Goal: Check status

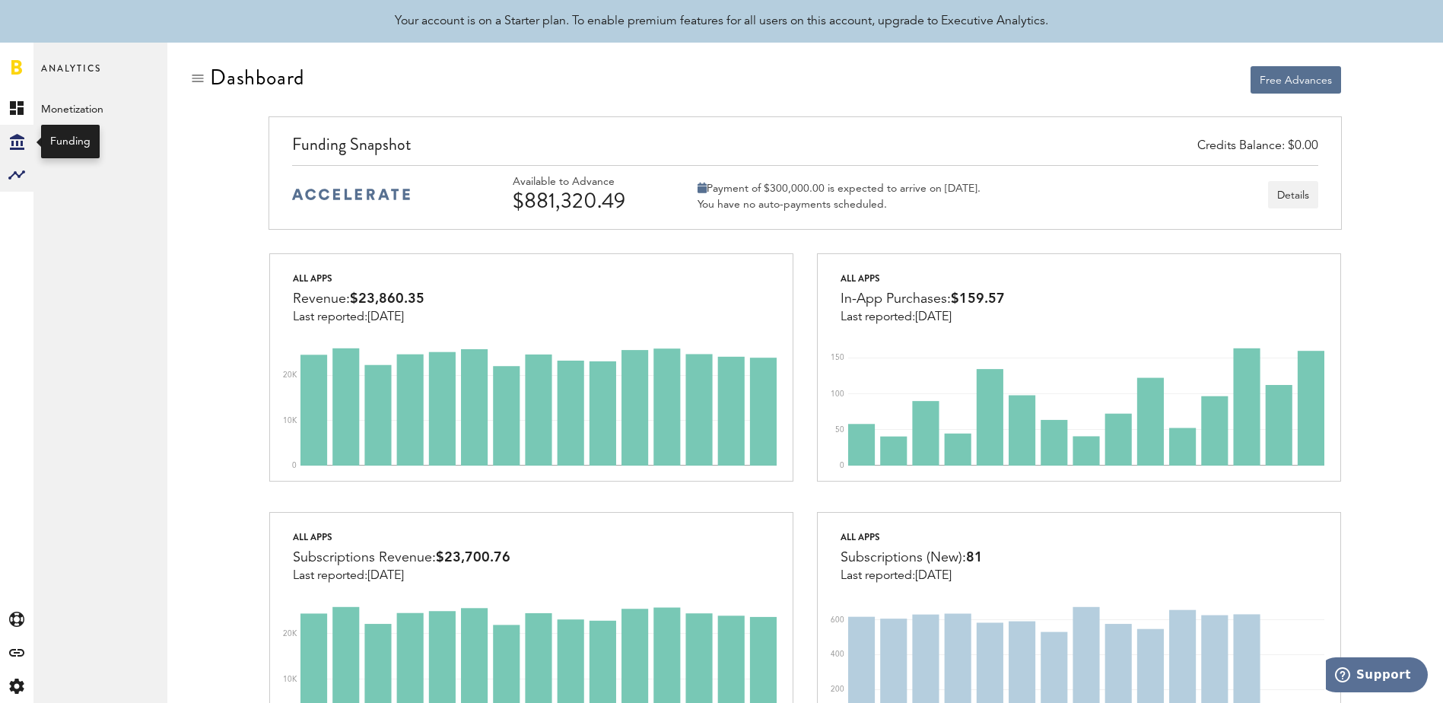
click at [11, 139] on icon "Created with Sketch." at bounding box center [17, 142] width 14 height 16
click at [56, 141] on link "Transactions" at bounding box center [100, 141] width 134 height 33
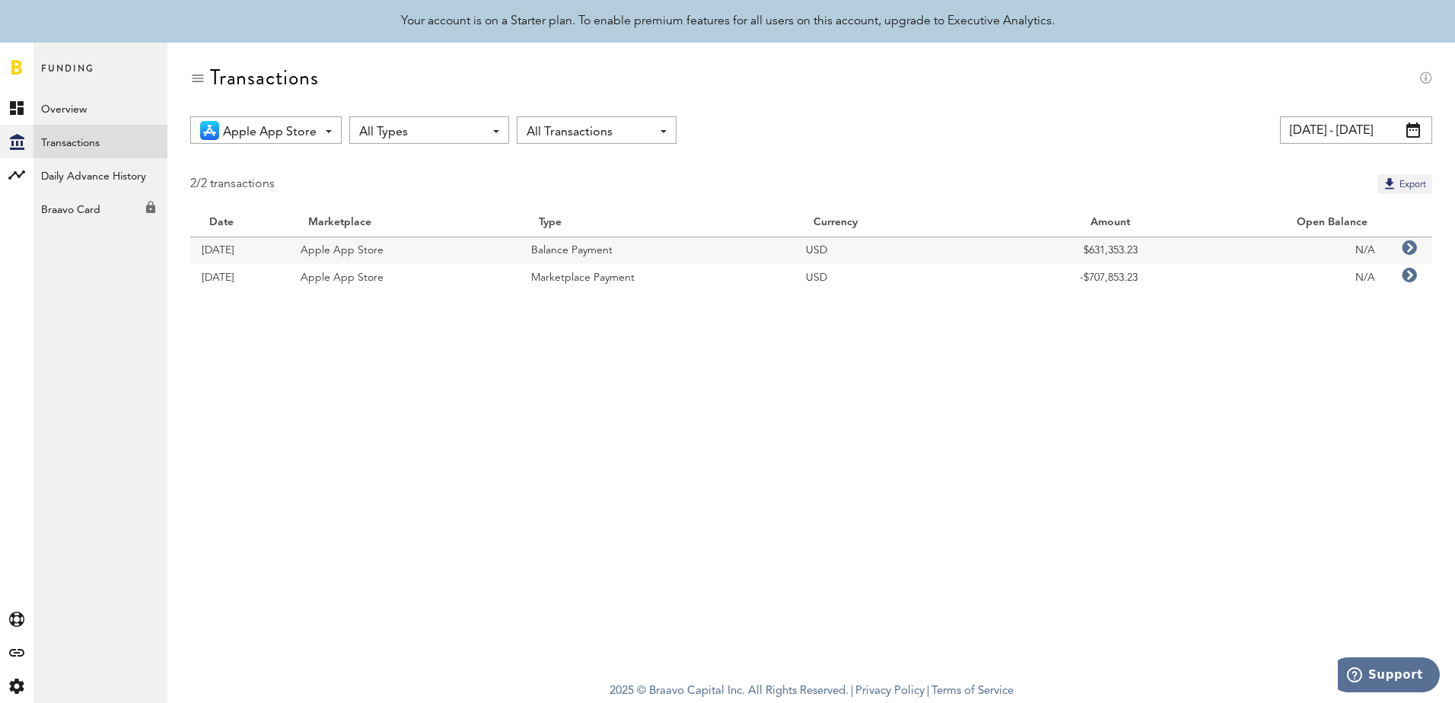
click at [1413, 131] on span at bounding box center [1413, 129] width 14 height 15
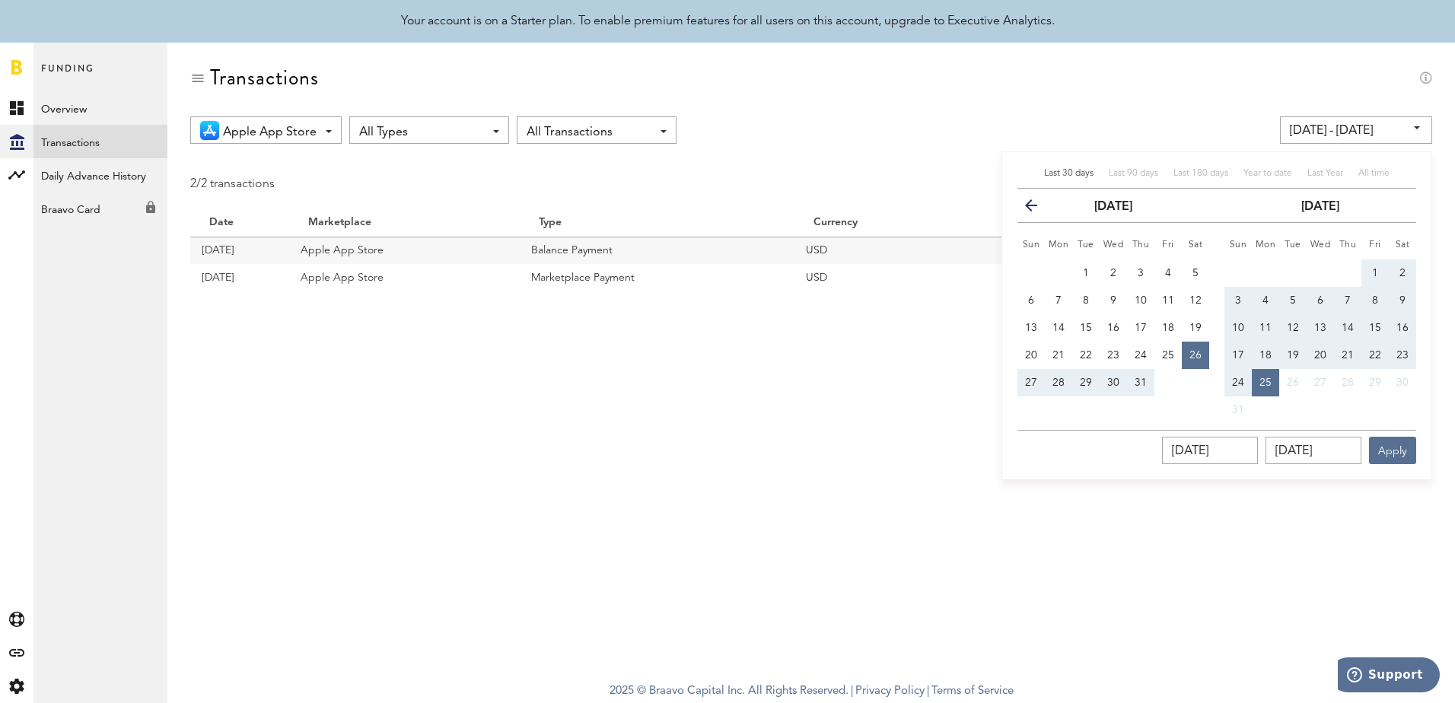
click at [1037, 208] on icon "button" at bounding box center [1037, 208] width 0 height 0
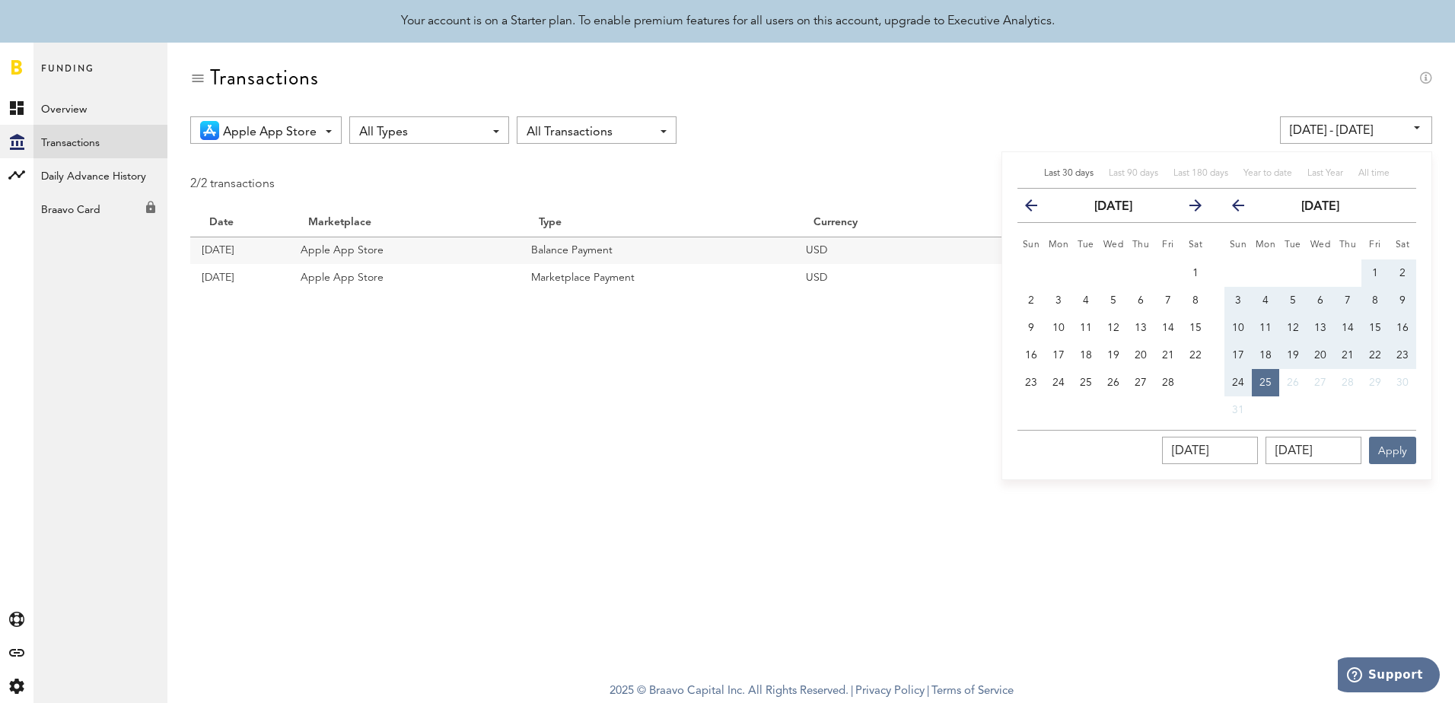
click at [1037, 208] on icon "button" at bounding box center [1037, 208] width 0 height 0
click at [1114, 272] on span "1" at bounding box center [1113, 273] width 6 height 11
type input "[DATE] - [DATE]"
type input "[DATE]"
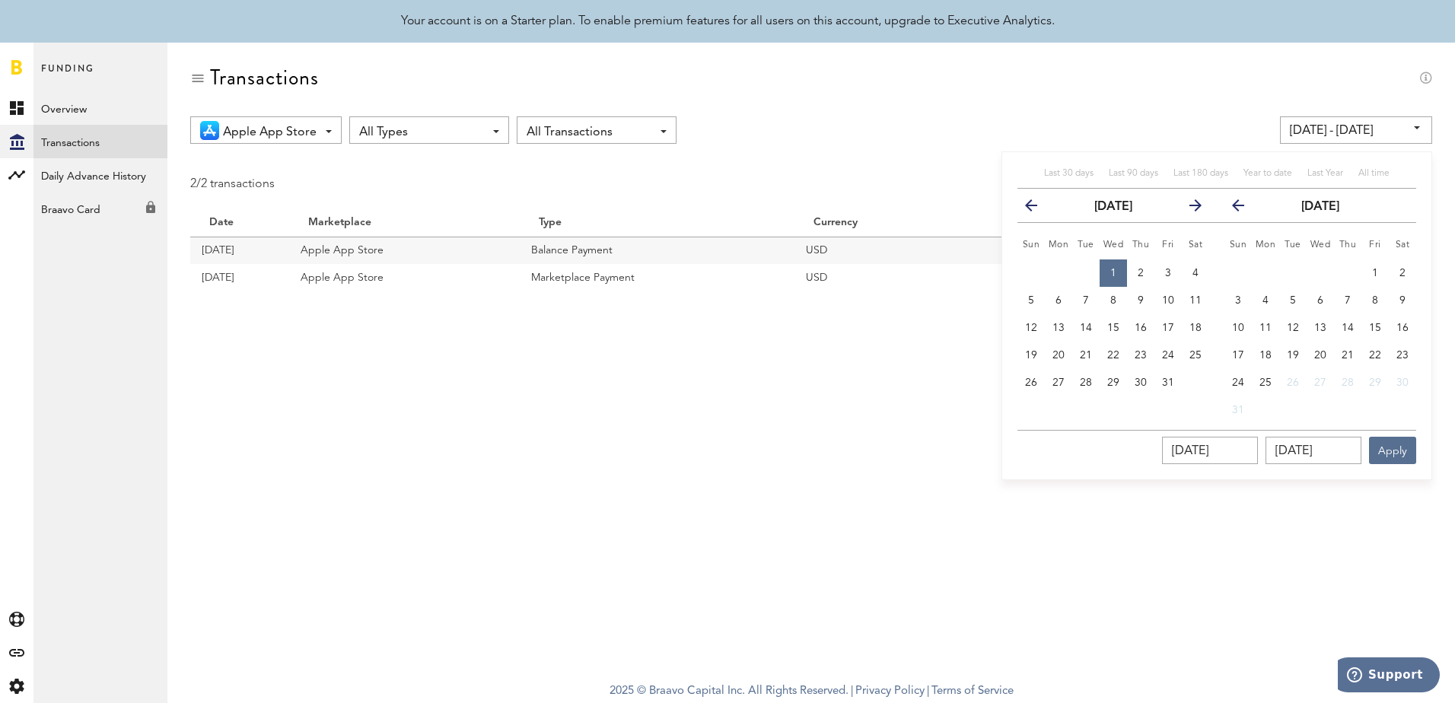
click at [1244, 208] on icon "button" at bounding box center [1244, 208] width 0 height 0
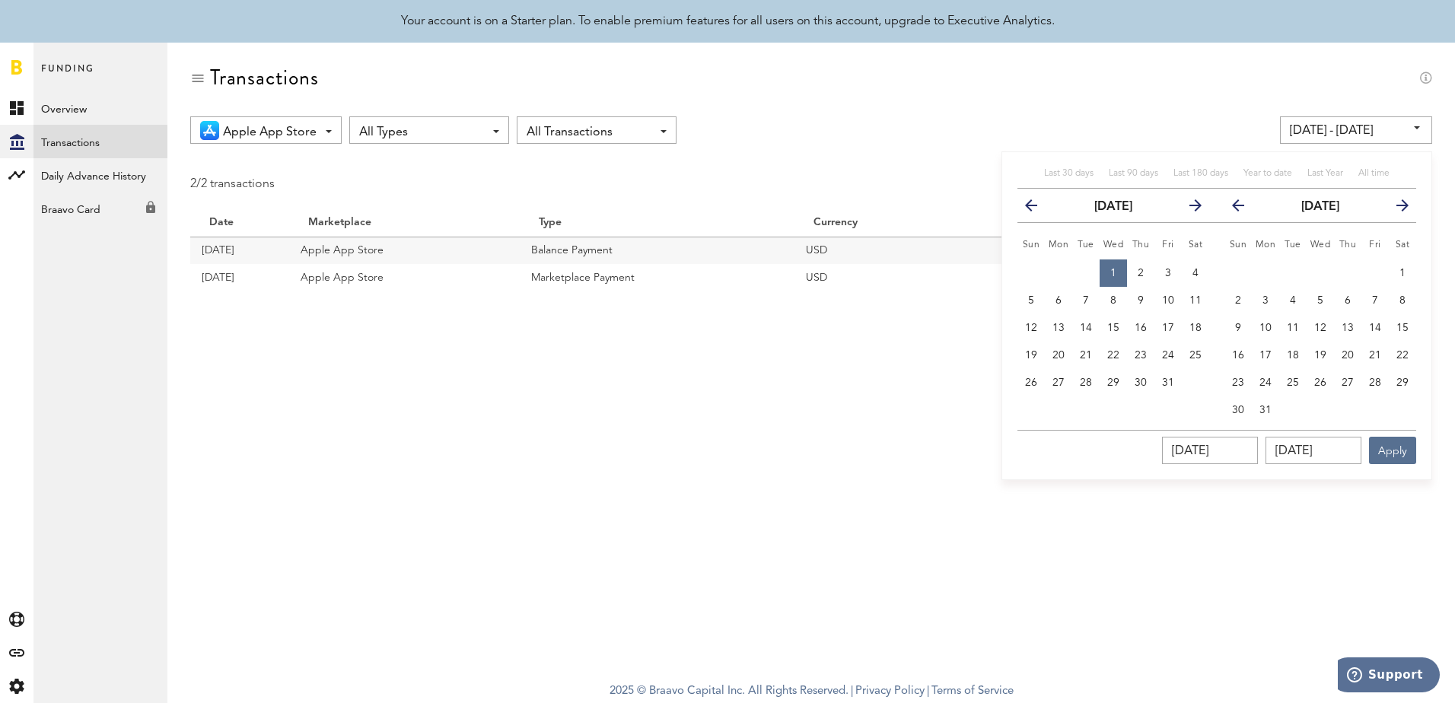
click at [1244, 208] on icon "button" at bounding box center [1244, 208] width 0 height 0
click at [1233, 205] on th "previous" at bounding box center [1230, 206] width 43 height 34
click at [1168, 384] on span "31" at bounding box center [1168, 382] width 12 height 11
type input "[DATE] - [DATE]"
type input "[DATE]"
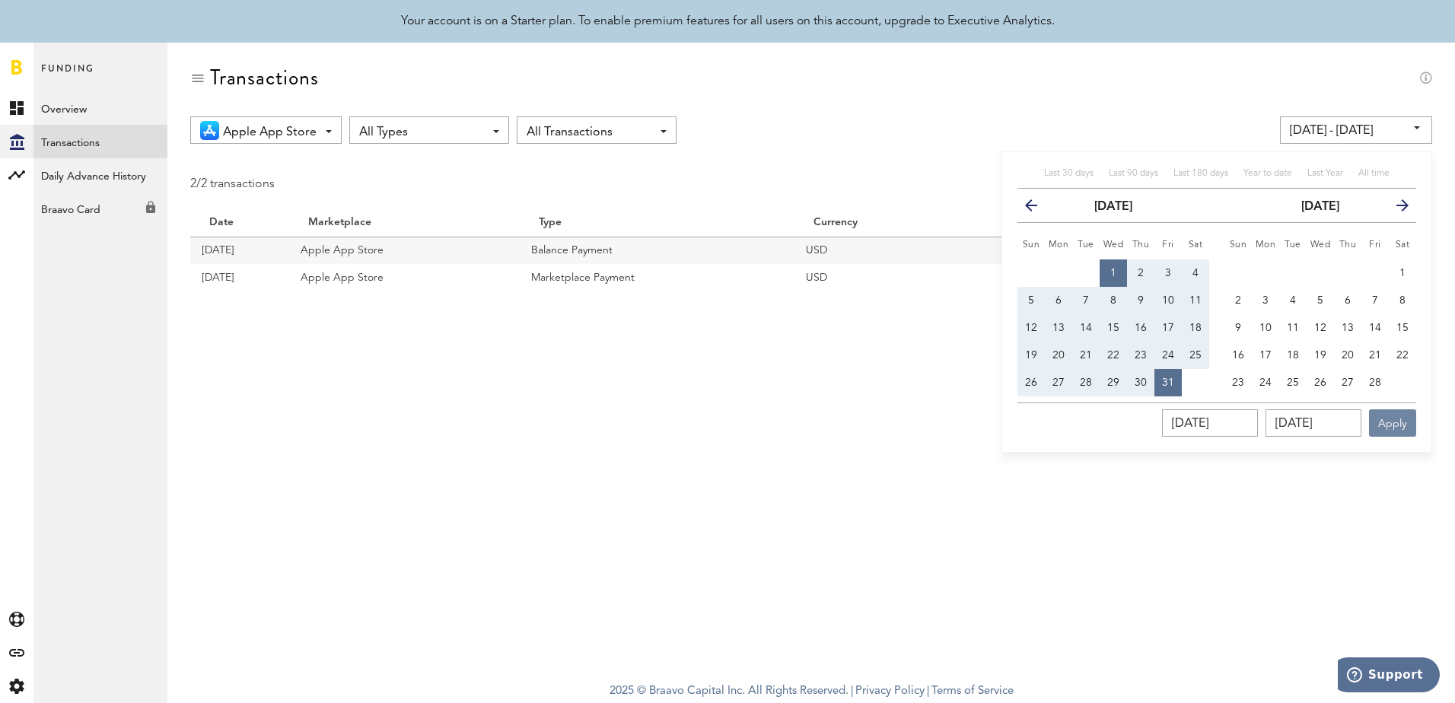
click at [1400, 426] on button "Apply" at bounding box center [1392, 422] width 47 height 27
